Goal: Task Accomplishment & Management: Manage account settings

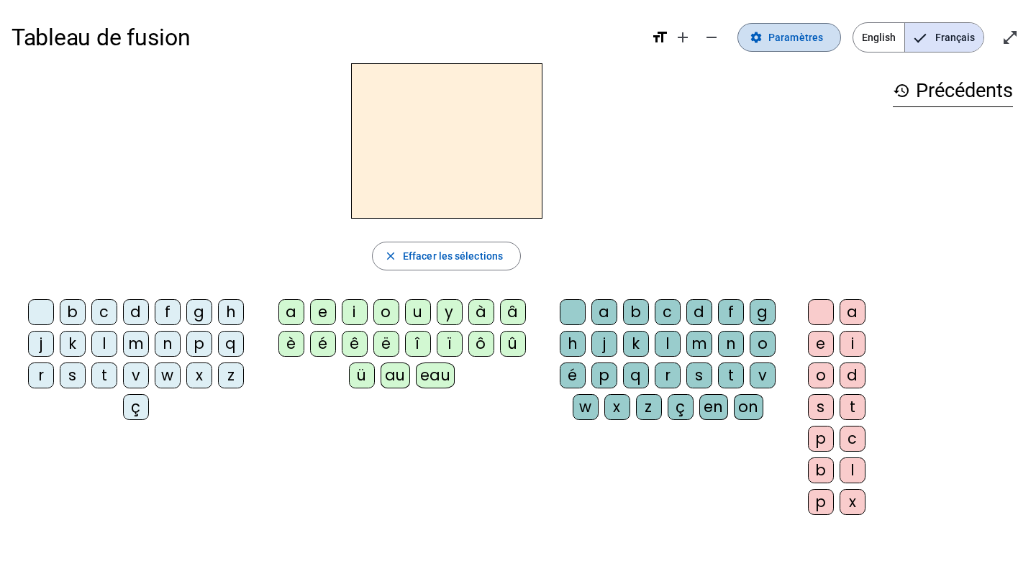
click at [770, 31] on span at bounding box center [789, 37] width 102 height 35
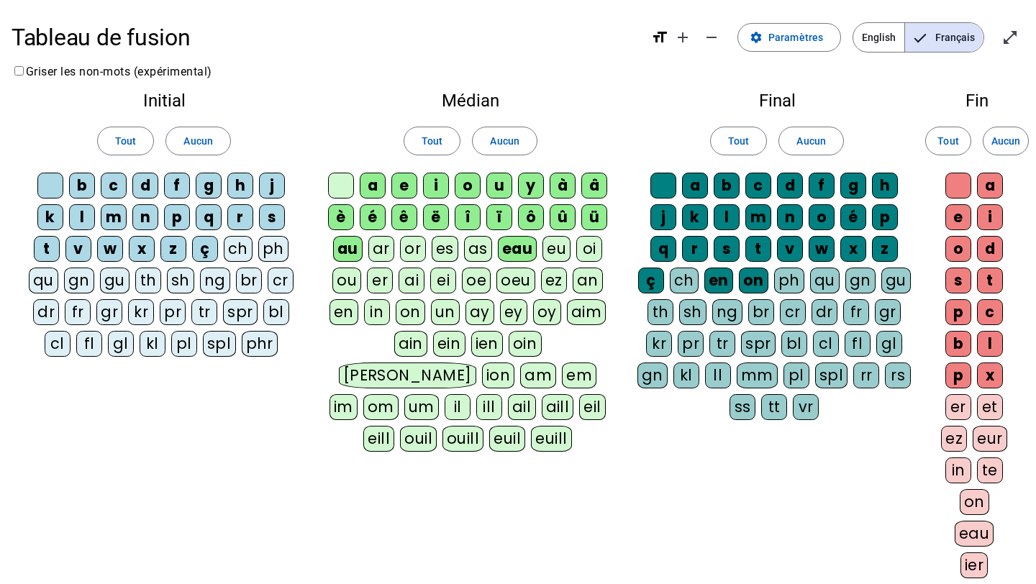
click at [514, 244] on div "eau" at bounding box center [518, 249] width 40 height 26
click at [356, 252] on div "au" at bounding box center [347, 249] width 29 height 26
click at [581, 154] on div "Tout Aucun" at bounding box center [470, 141] width 285 height 40
click at [780, 37] on span "Paramètres" at bounding box center [795, 37] width 55 height 17
click at [754, 36] on mat-icon "settings" at bounding box center [755, 37] width 13 height 13
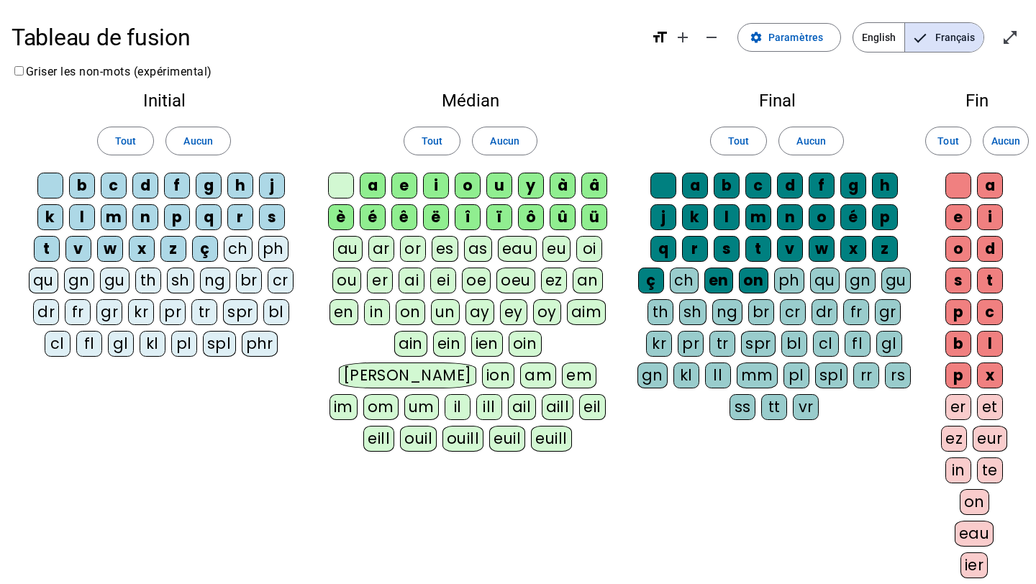
scroll to position [191, 0]
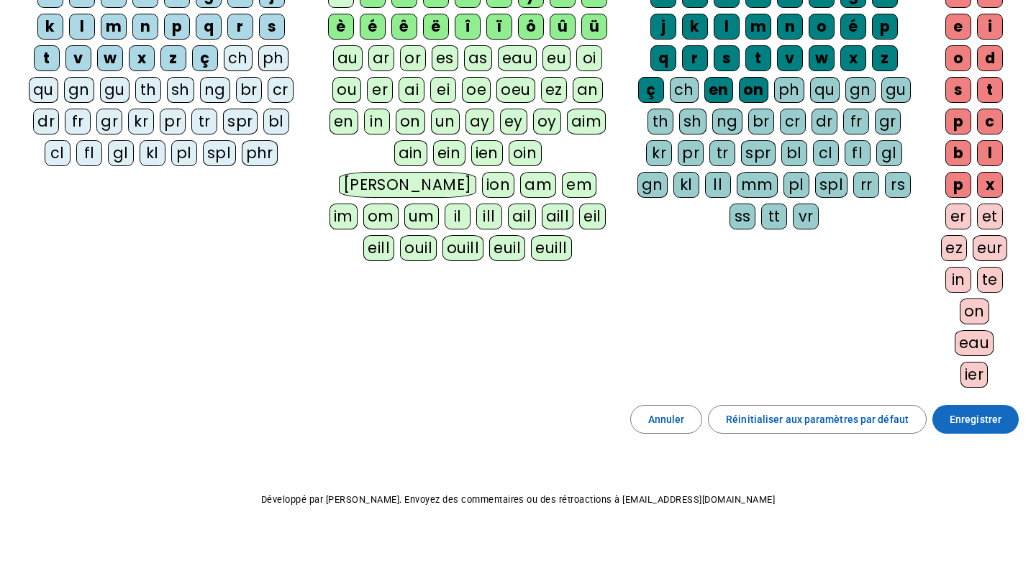
click at [971, 421] on span "Enregistrer" at bounding box center [975, 419] width 52 height 17
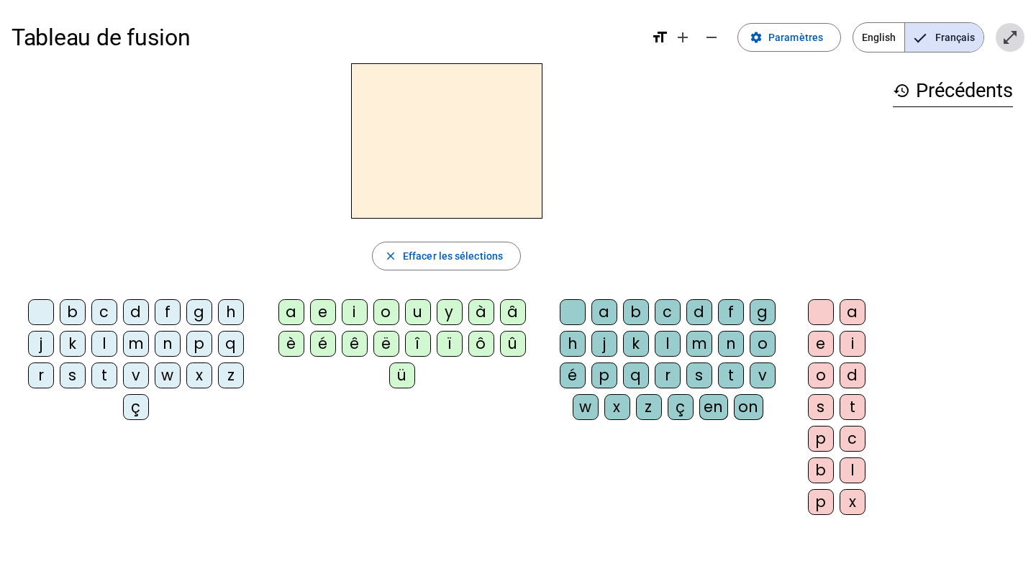
click at [1004, 35] on mat-icon "open_in_full" at bounding box center [1009, 37] width 17 height 17
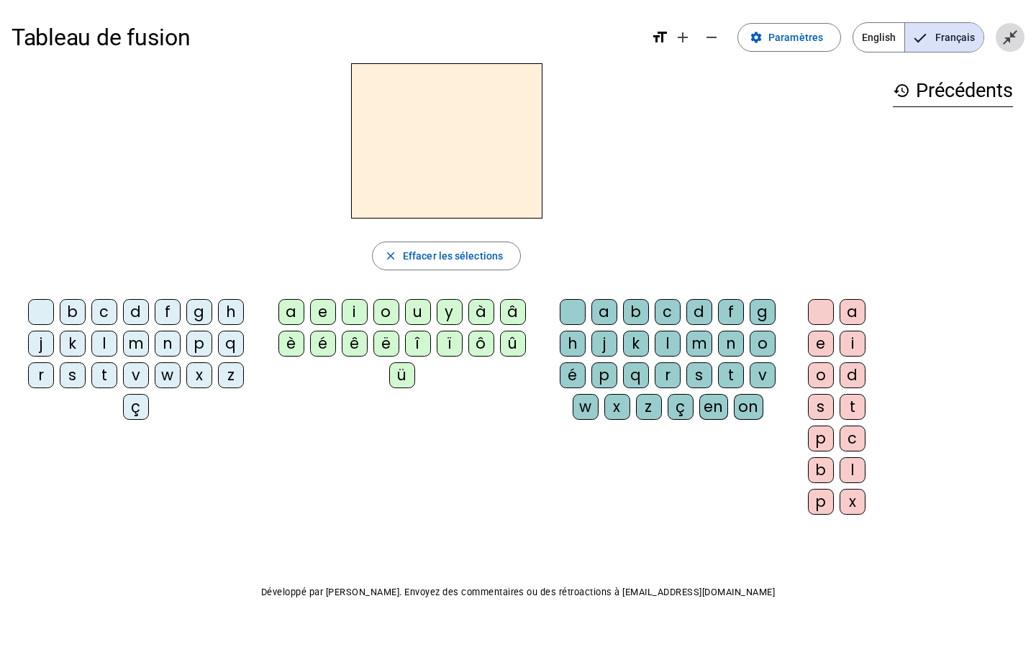
click at [1009, 45] on mat-icon "close_fullscreen" at bounding box center [1009, 37] width 17 height 17
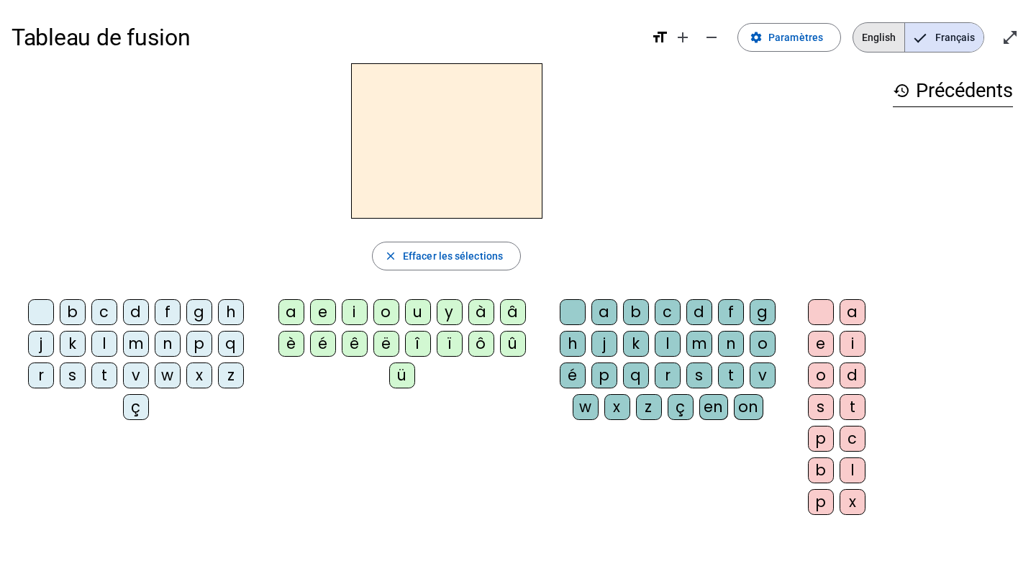
click at [883, 32] on span "English" at bounding box center [878, 37] width 51 height 29
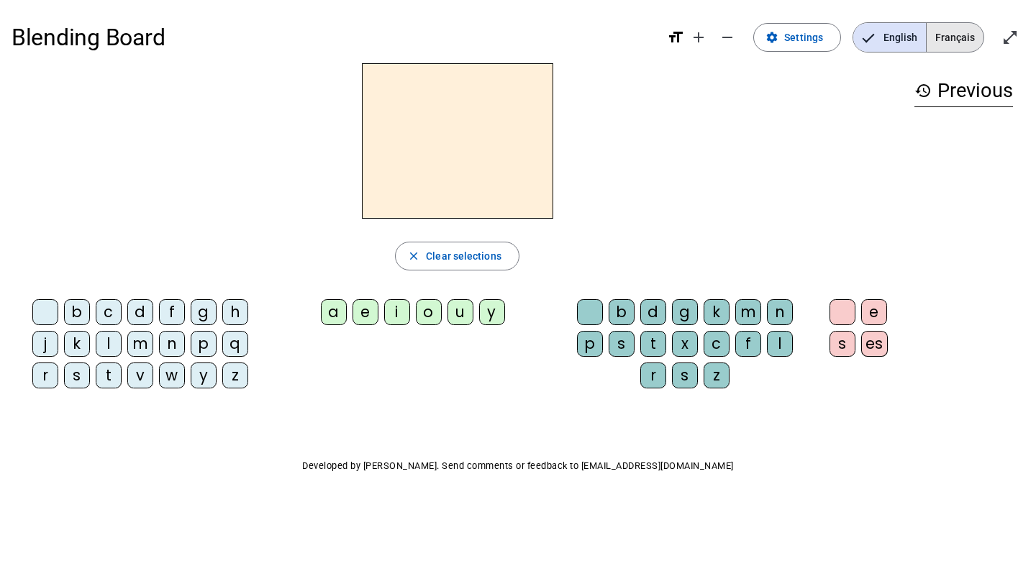
click at [941, 38] on span "Français" at bounding box center [954, 37] width 57 height 29
